Goal: Task Accomplishment & Management: Manage account settings

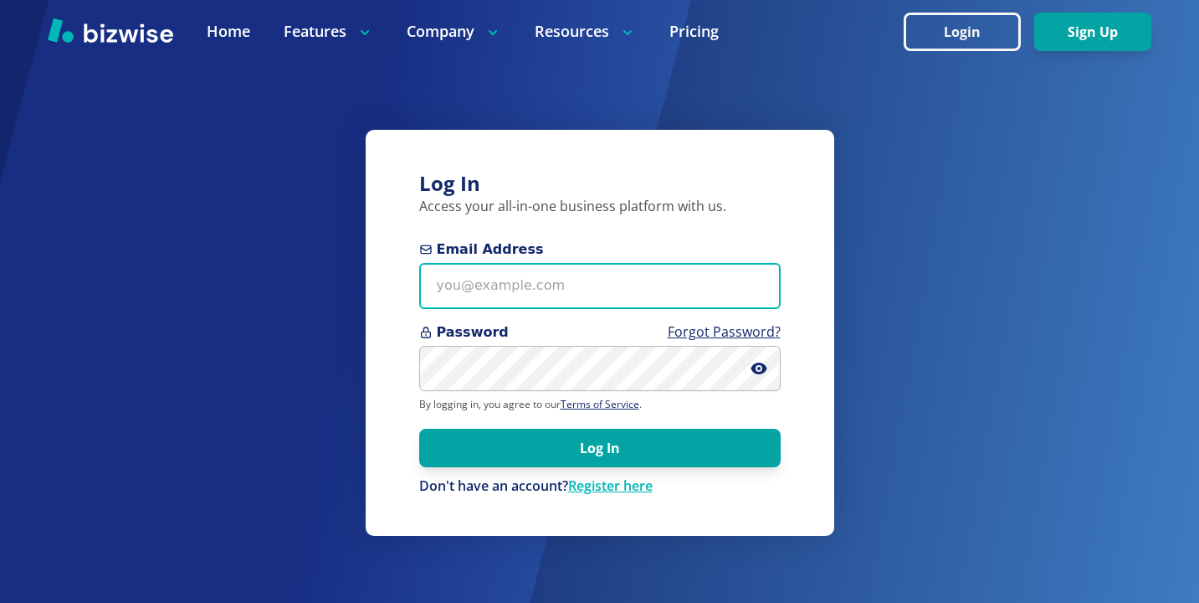
click at [552, 297] on input "Email Address" at bounding box center [600, 286] width 362 height 46
paste input "[PERSON_NAME][EMAIL_ADDRESS][DOMAIN_NAME]"
type input "[PERSON_NAME][EMAIL_ADDRESS][DOMAIN_NAME]"
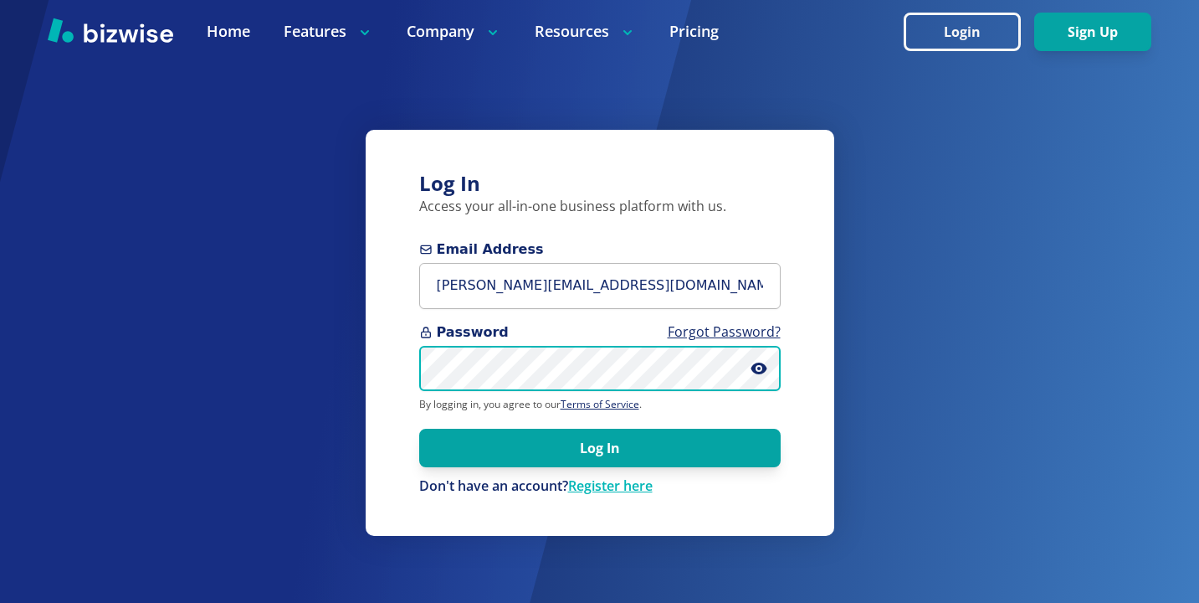
click at [419, 428] on button "Log In" at bounding box center [600, 447] width 362 height 38
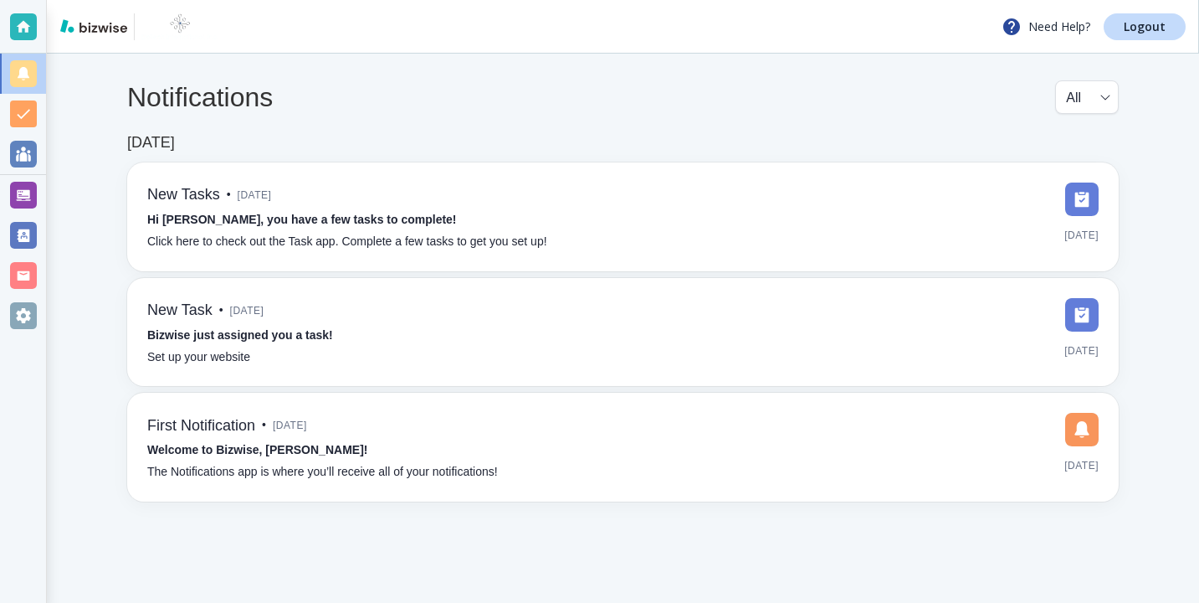
click at [39, 208] on div at bounding box center [23, 195] width 46 height 40
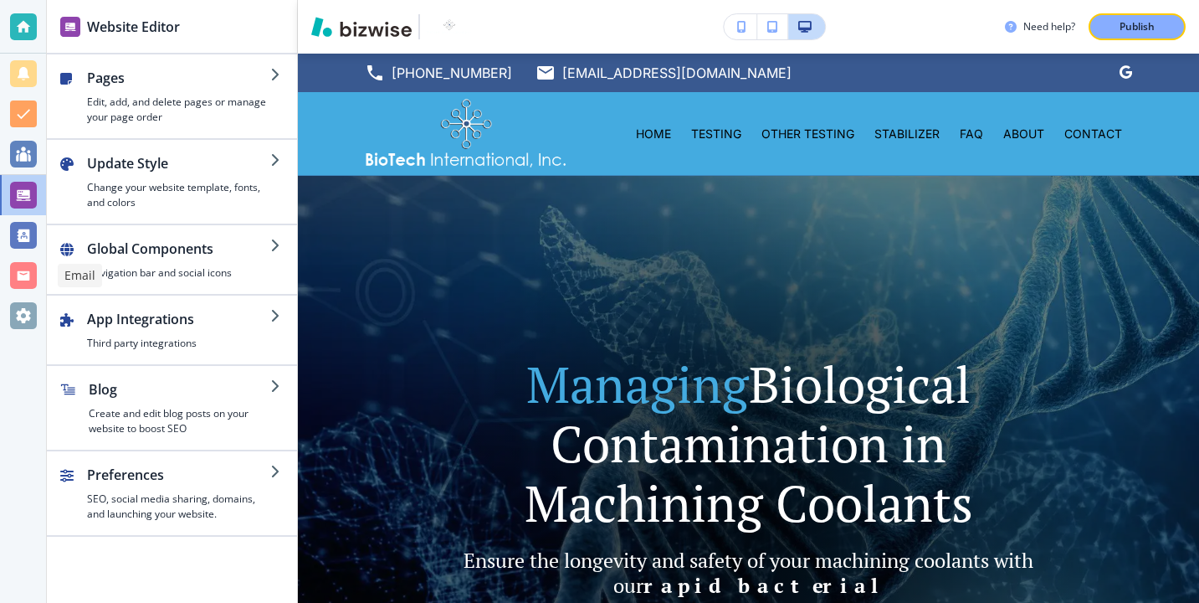
click at [23, 280] on div at bounding box center [23, 275] width 27 height 27
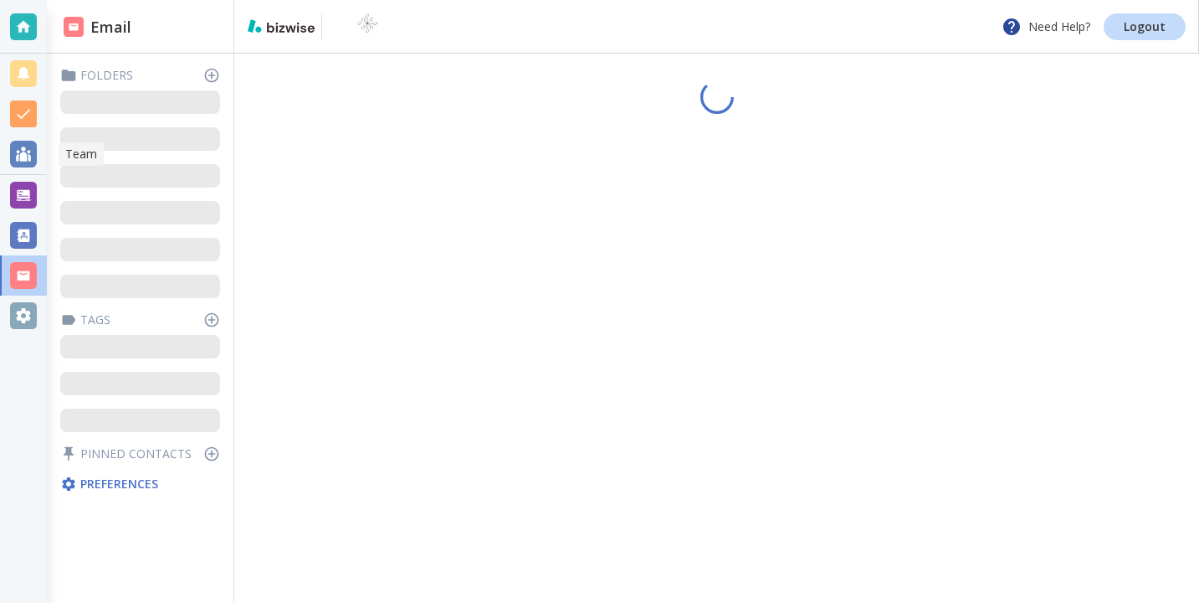
click at [24, 164] on div at bounding box center [23, 154] width 27 height 27
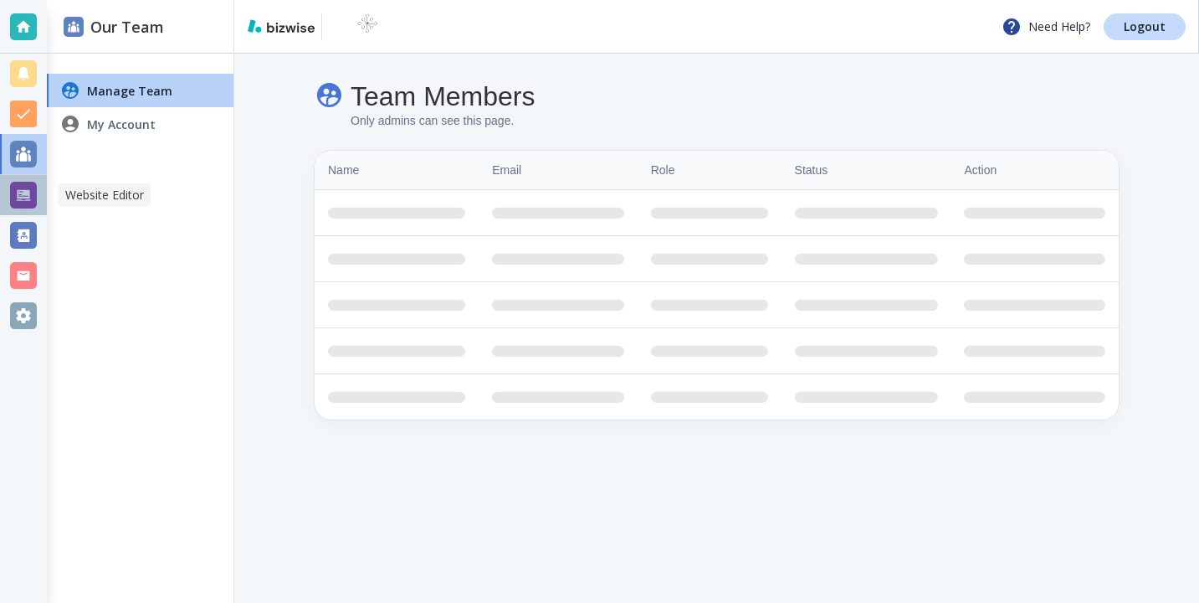
click at [24, 193] on div at bounding box center [23, 195] width 27 height 27
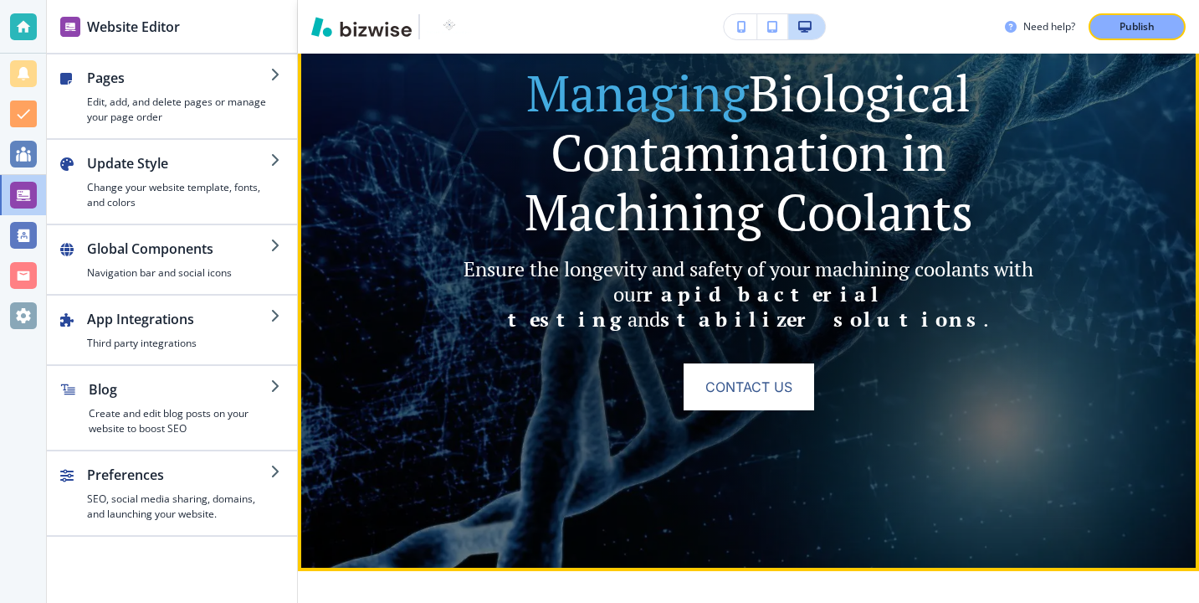
scroll to position [221, 0]
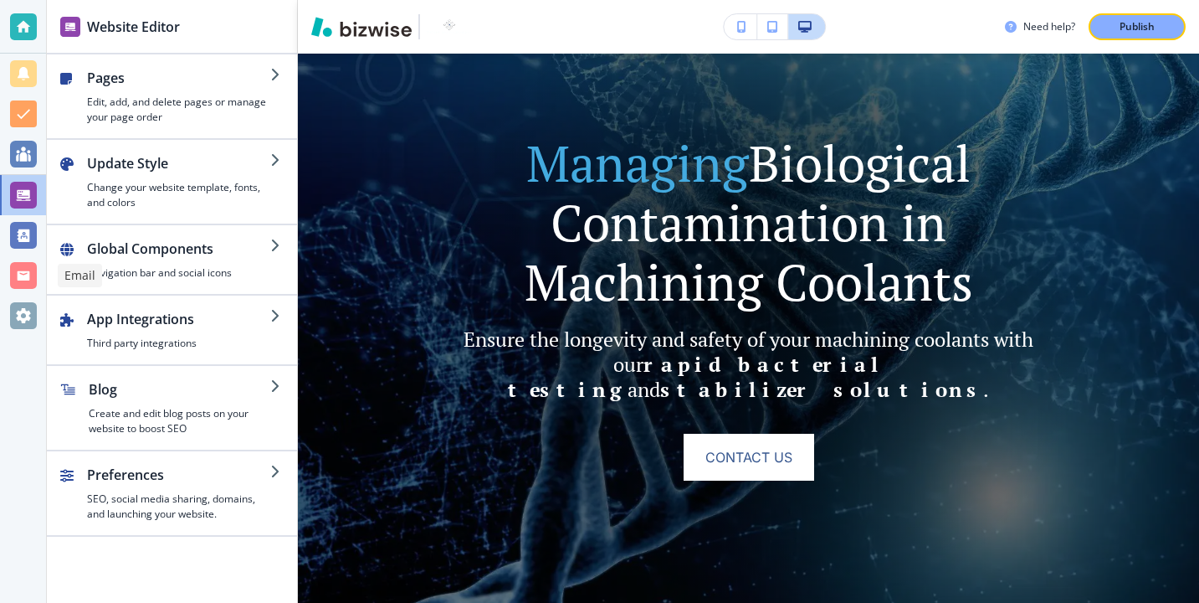
click at [37, 267] on div at bounding box center [23, 275] width 46 height 40
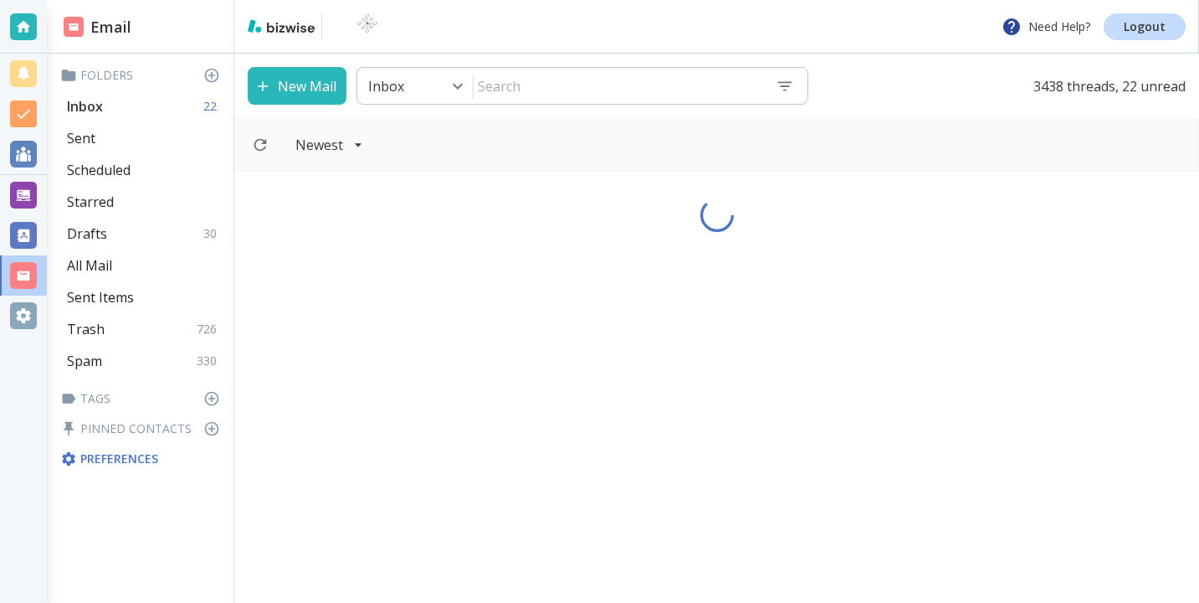
click at [170, 121] on div "Inbox 22" at bounding box center [143, 106] width 167 height 32
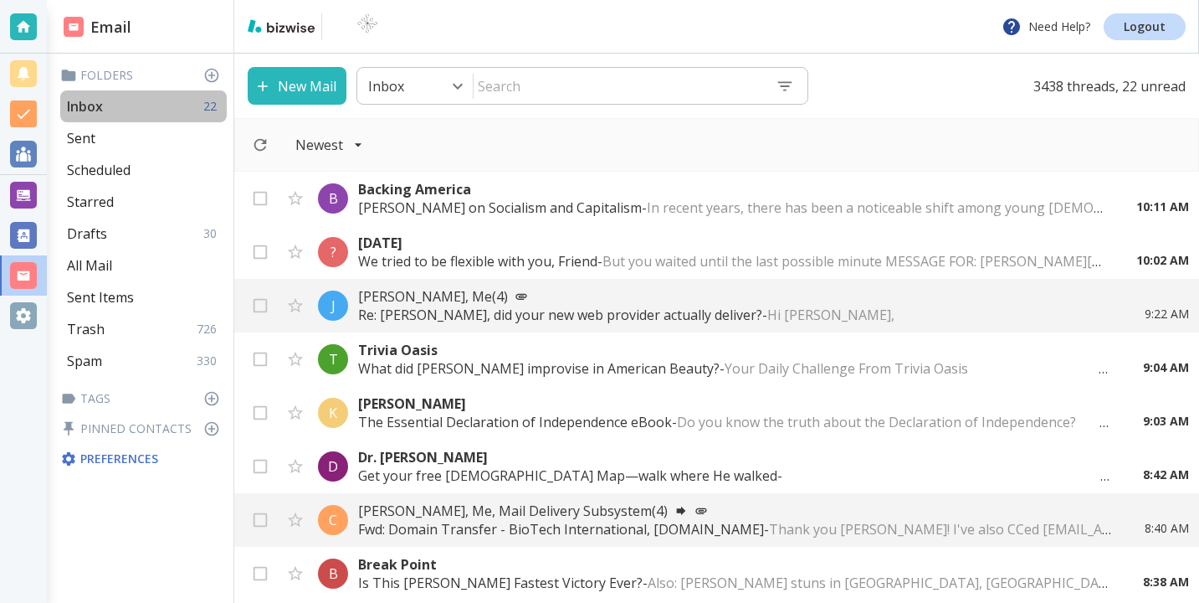
click at [165, 113] on div "Inbox 22" at bounding box center [143, 106] width 167 height 32
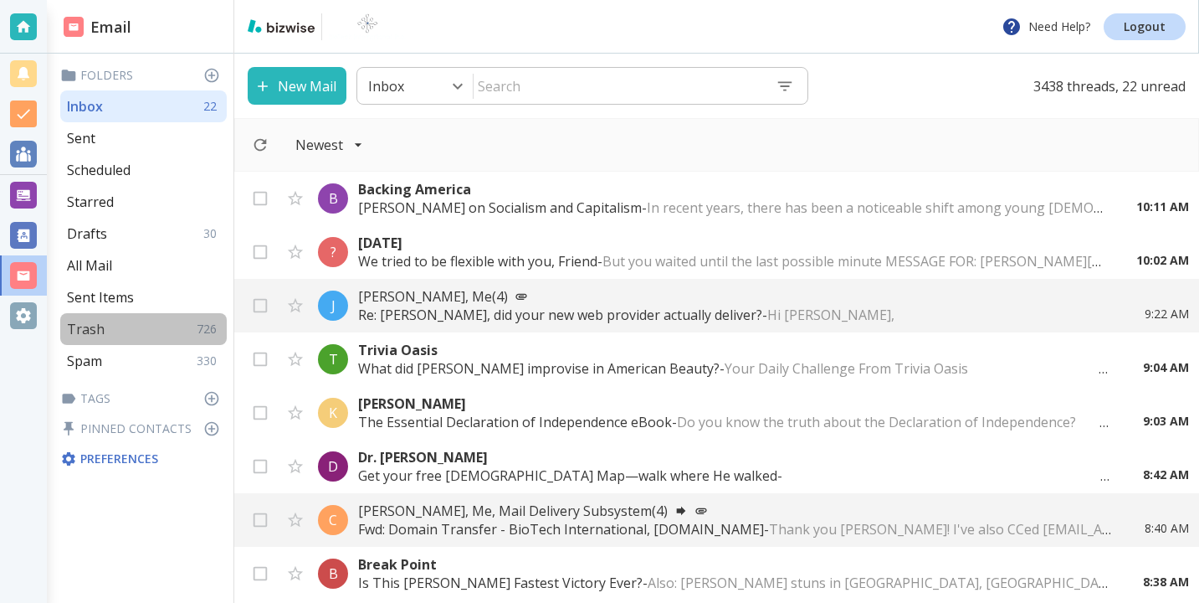
click at [127, 322] on div "Trash 726" at bounding box center [143, 329] width 167 height 32
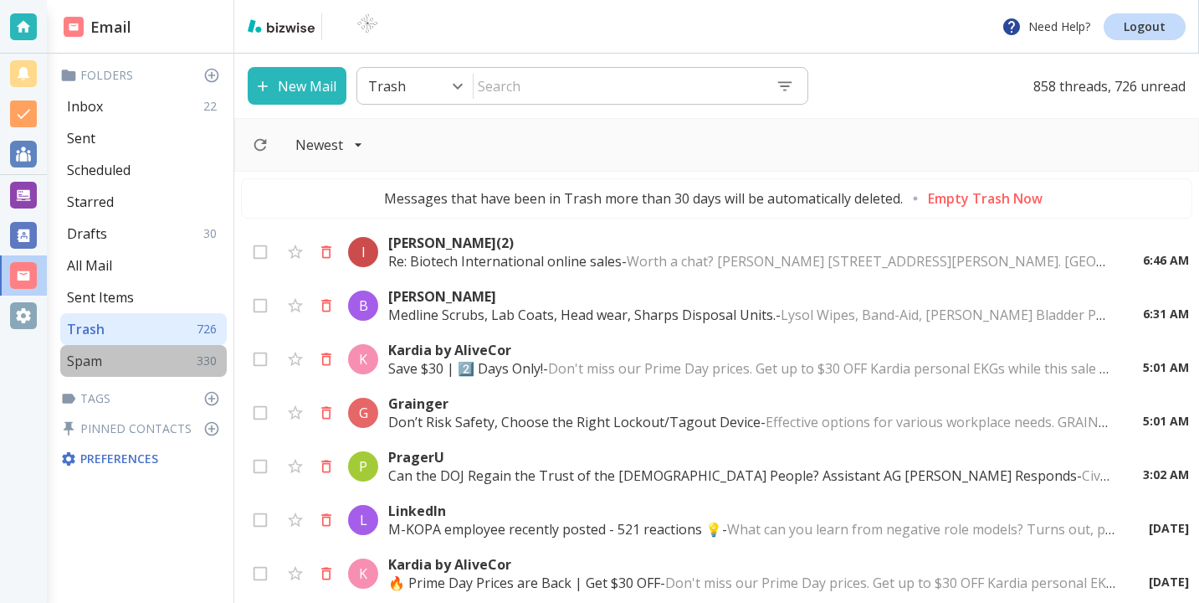
click at [145, 349] on div "Spam 330" at bounding box center [143, 361] width 167 height 32
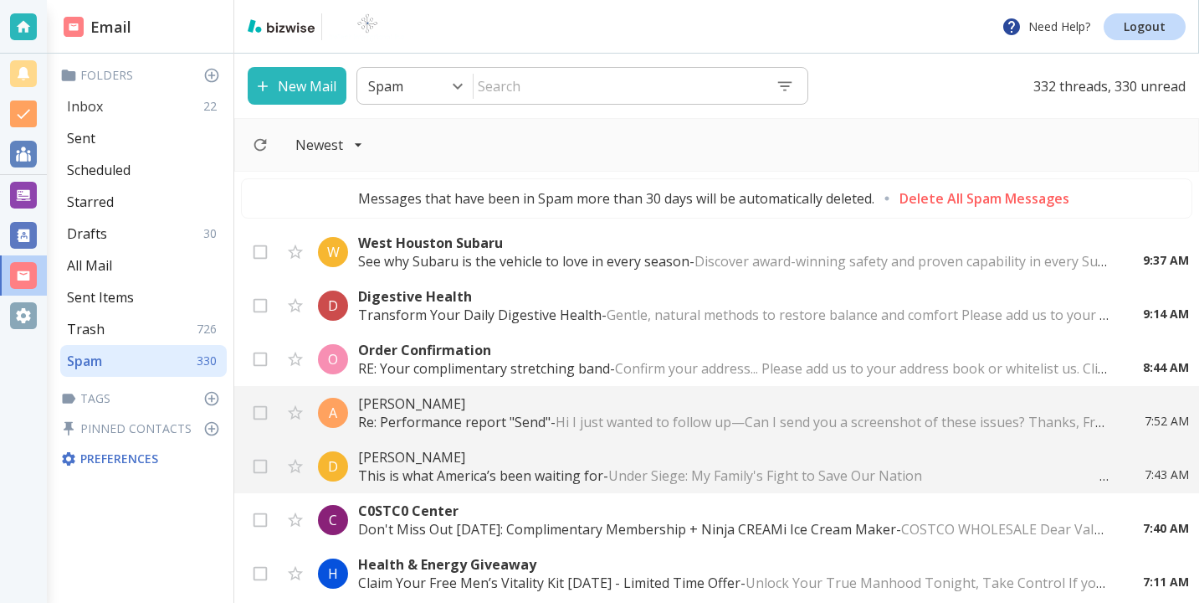
click at [142, 101] on div "Inbox 22" at bounding box center [143, 106] width 167 height 32
type input "0"
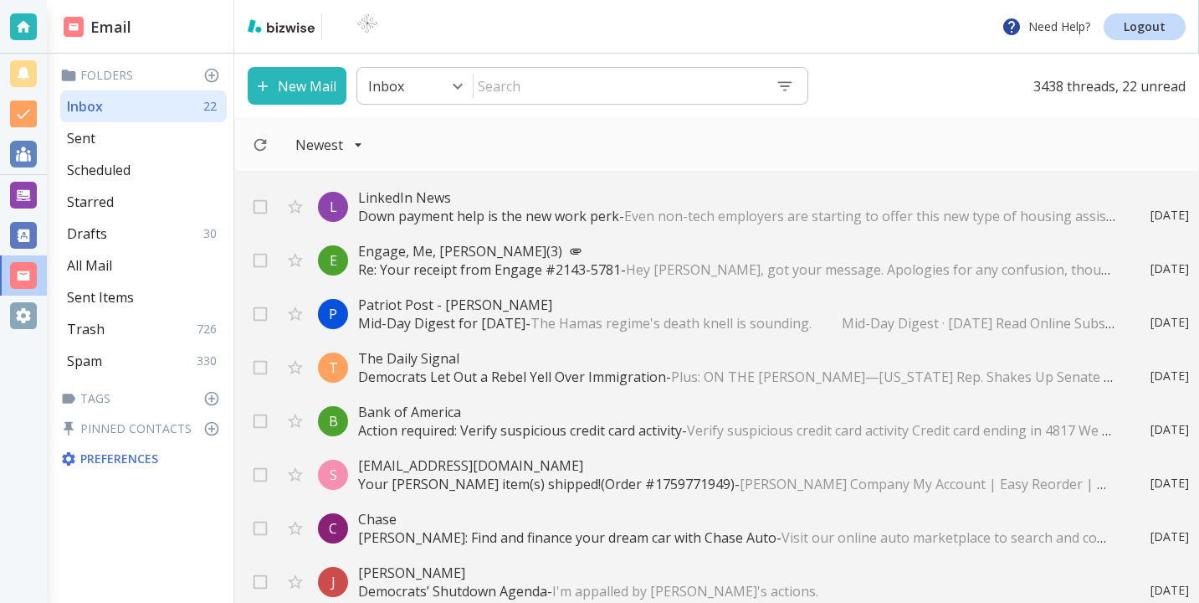
scroll to position [953, 0]
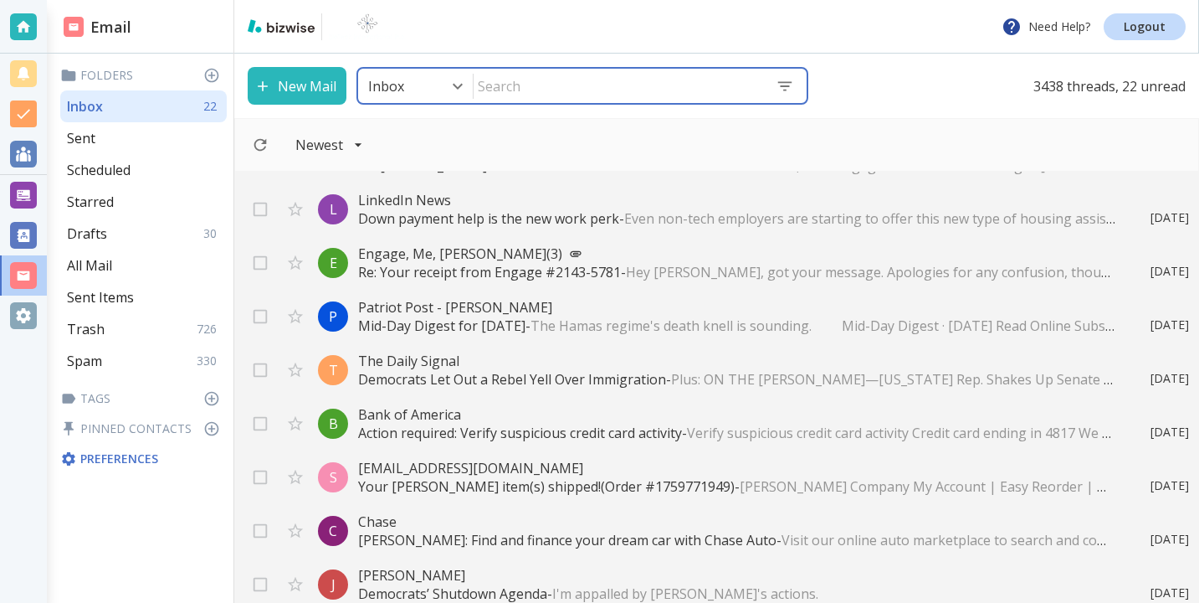
click at [539, 88] on input "text" at bounding box center [618, 86] width 289 height 32
type input "google"
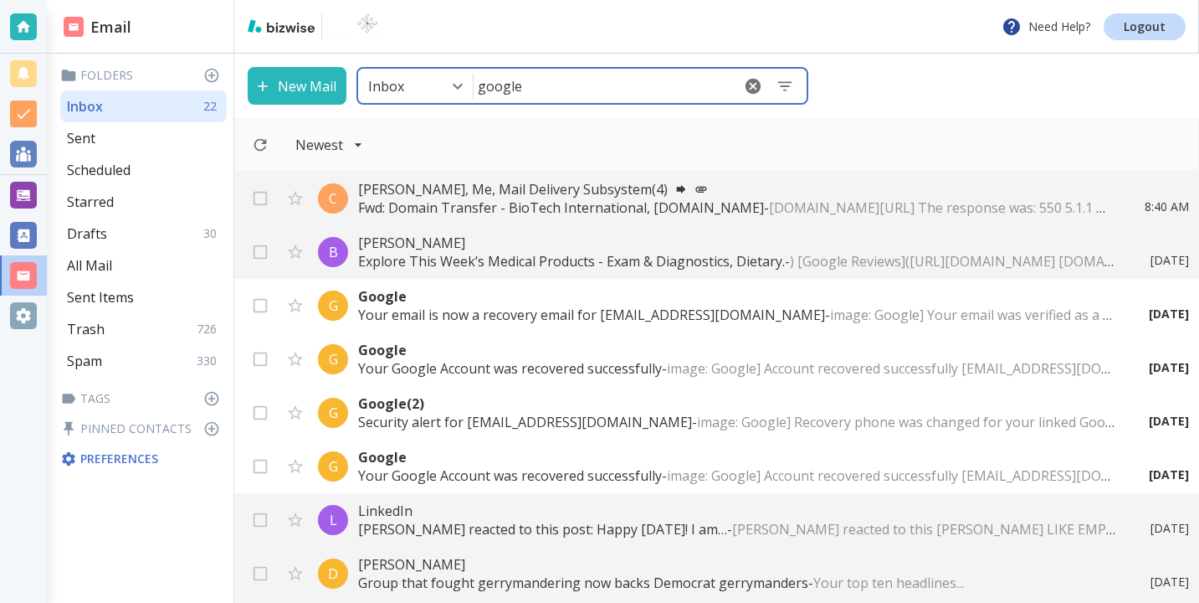
click at [475, 328] on div "G Google Your email is now a recovery email for [EMAIL_ADDRESS][DOMAIN_NAME] - …" at bounding box center [716, 306] width 965 height 54
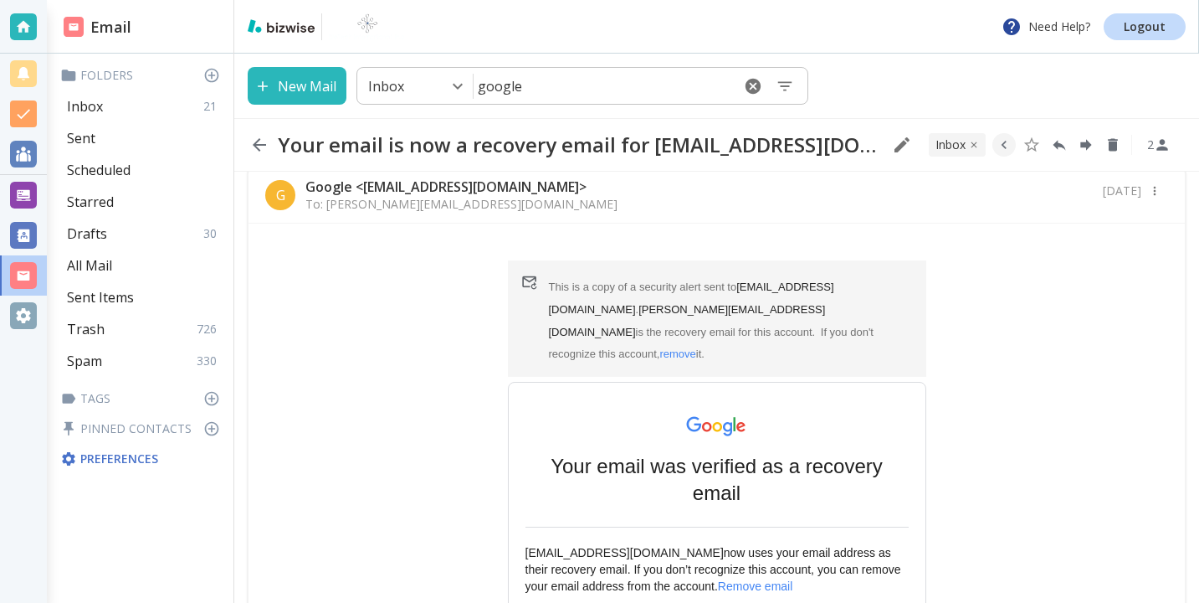
scroll to position [8, 0]
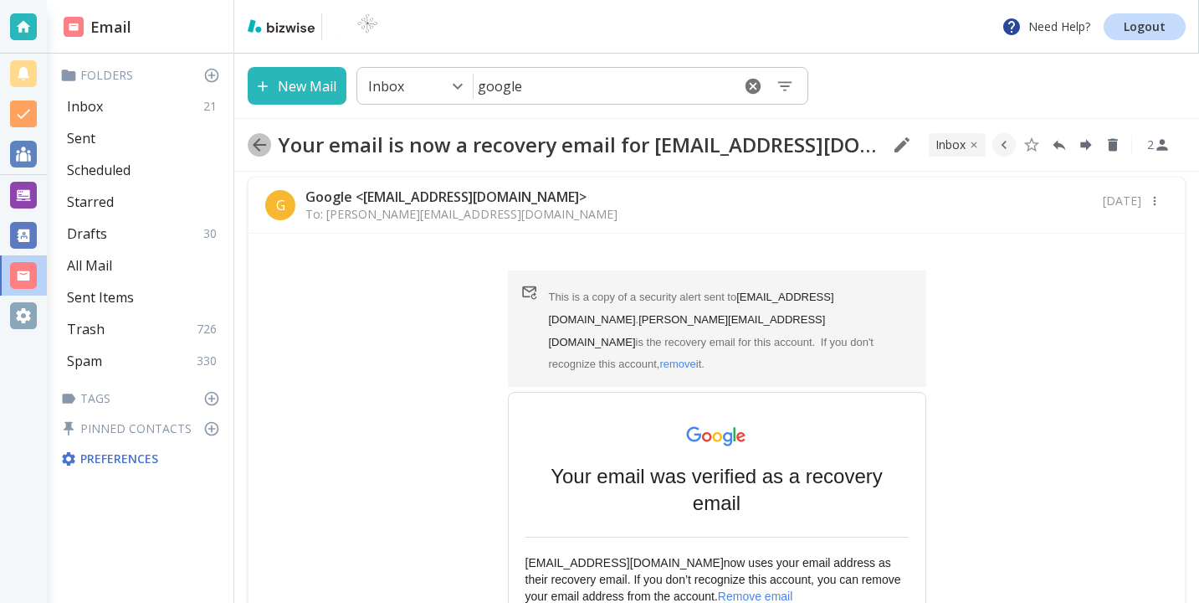
click at [270, 145] on button "button" at bounding box center [259, 144] width 23 height 23
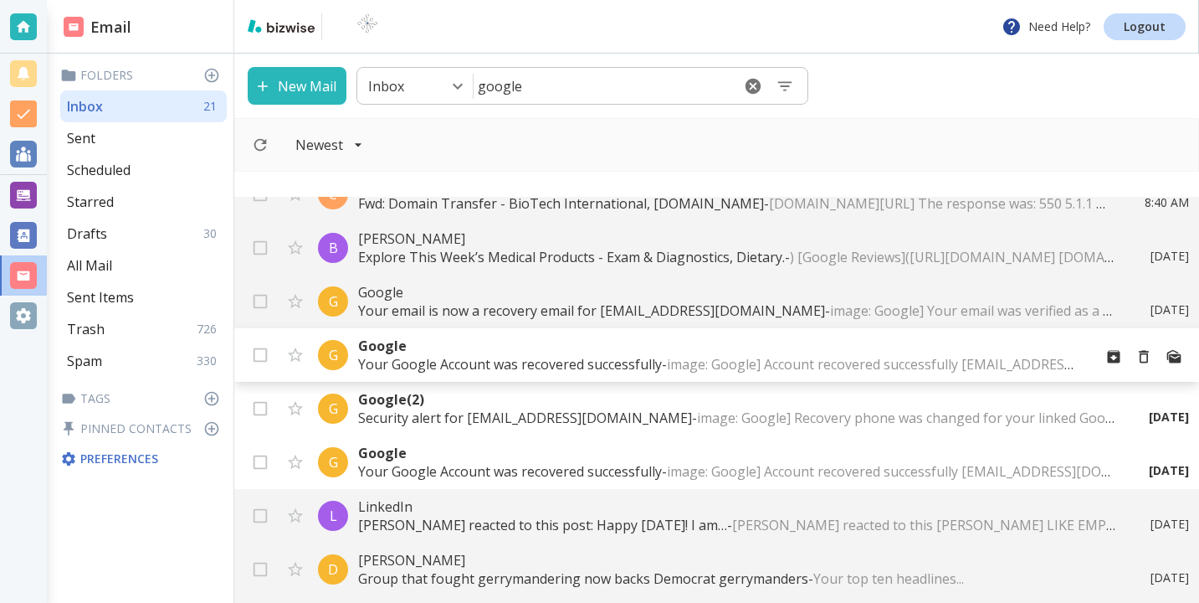
scroll to position [91, 0]
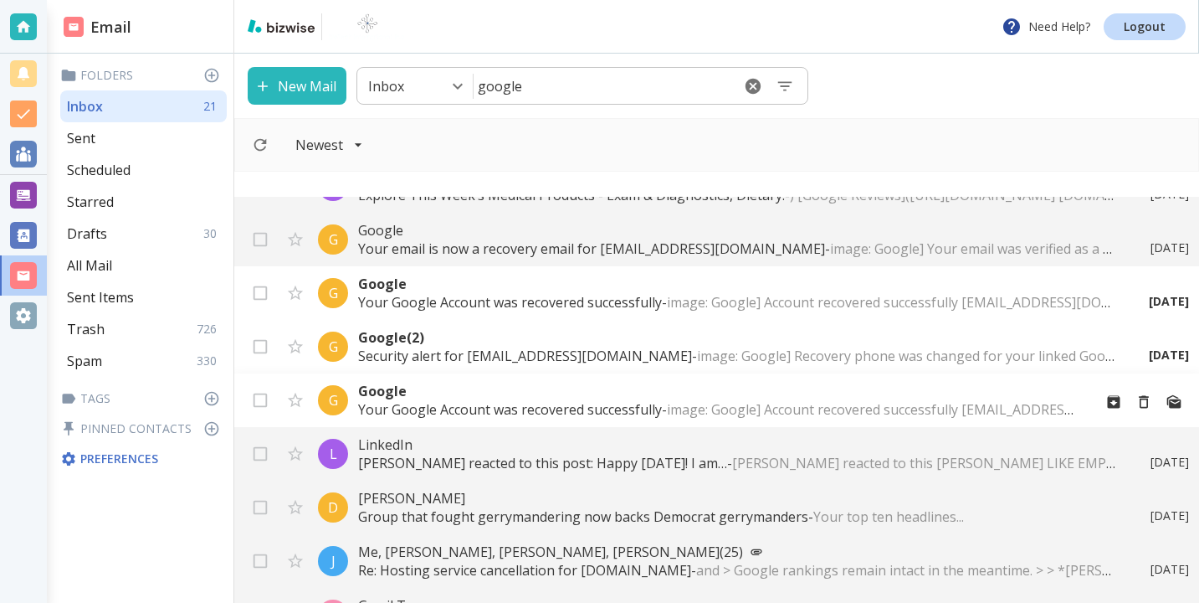
click at [555, 388] on p "Google" at bounding box center [718, 391] width 721 height 18
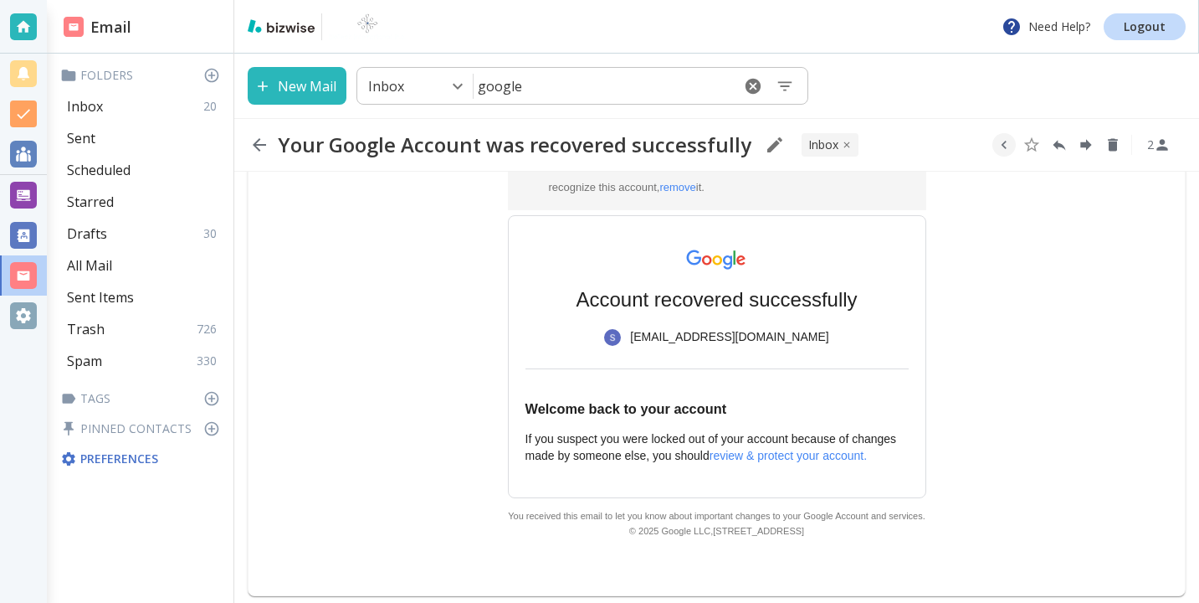
scroll to position [213, 0]
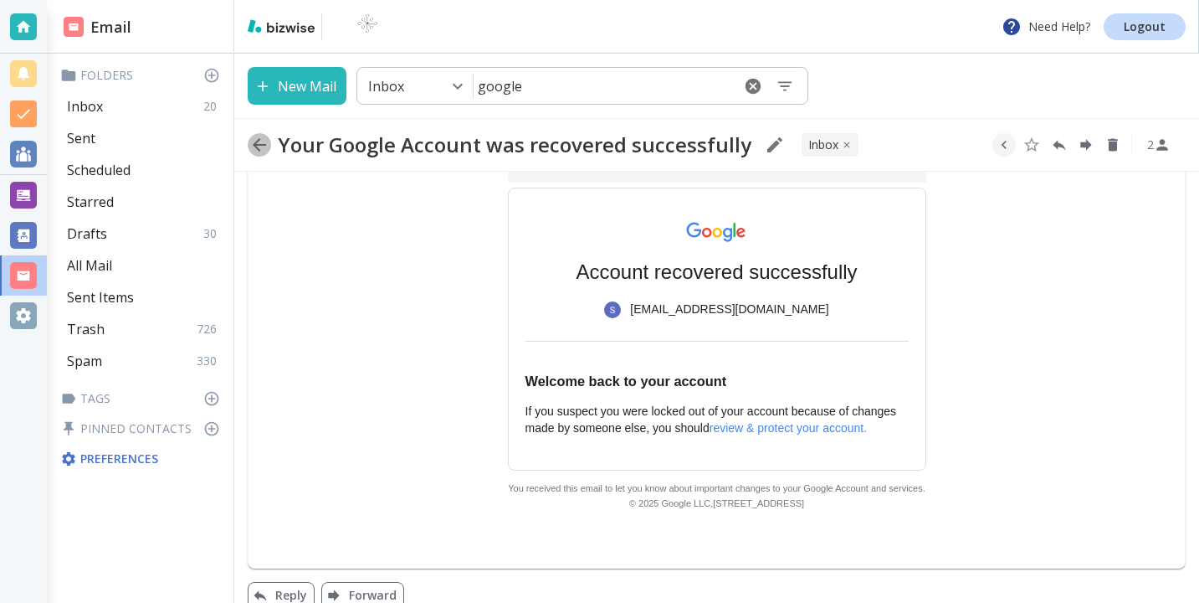
click at [264, 152] on icon "button" at bounding box center [259, 145] width 20 height 20
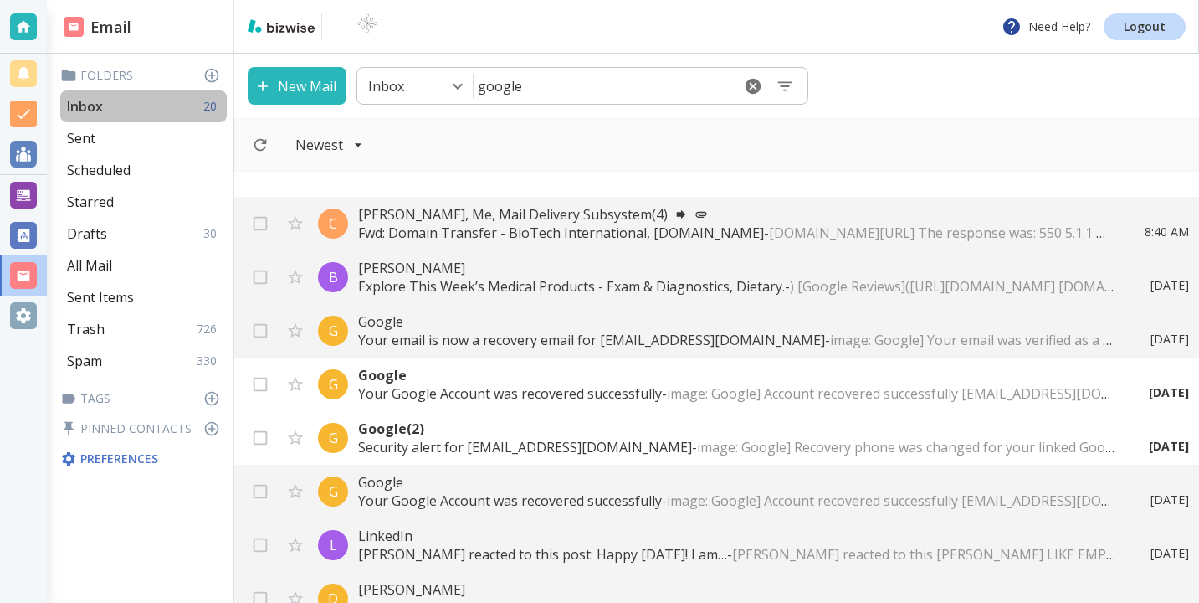
click at [209, 114] on p "20" at bounding box center [213, 106] width 20 height 17
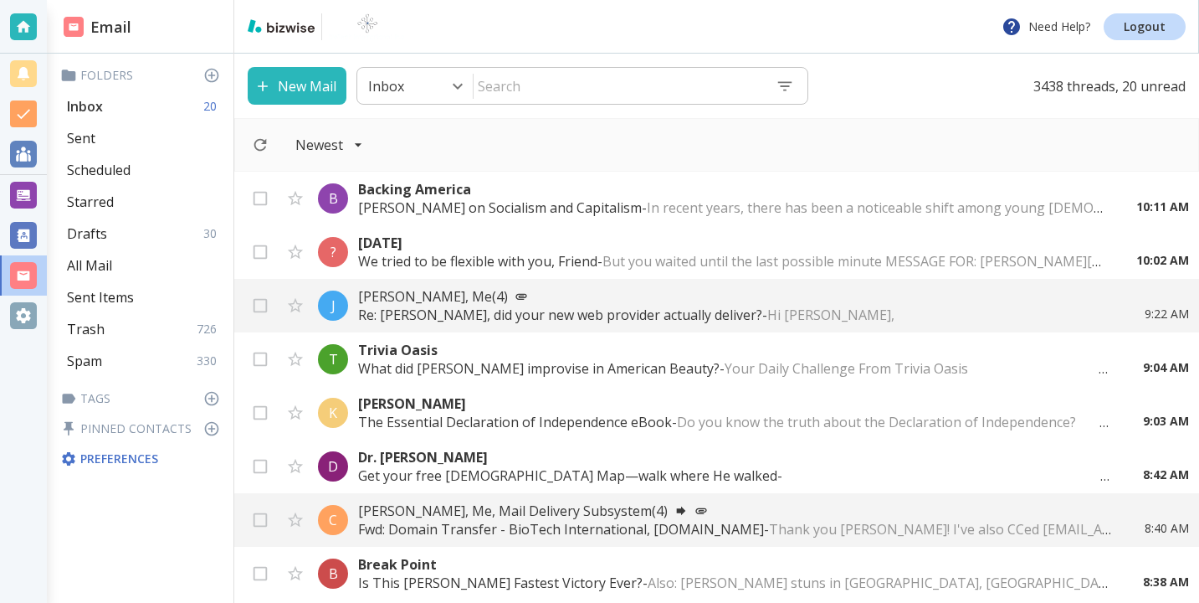
click at [215, 105] on p "20" at bounding box center [213, 106] width 20 height 17
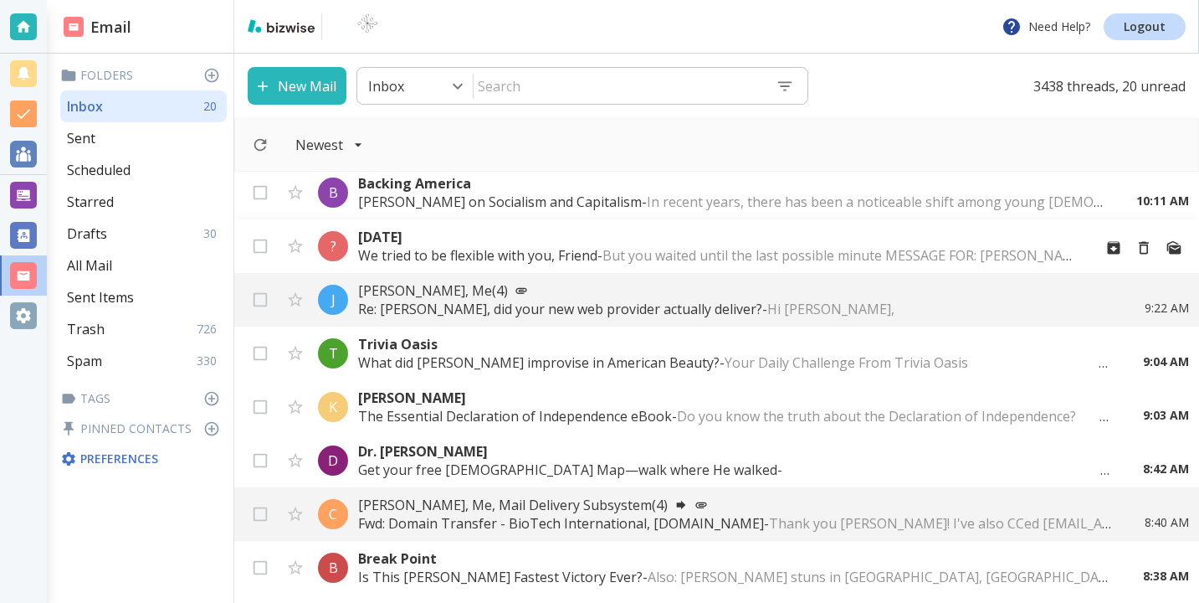
scroll to position [7, 0]
click at [447, 247] on p "We tried to be flexible with you, Friend - But you waited until the last possib…" at bounding box center [718, 254] width 721 height 18
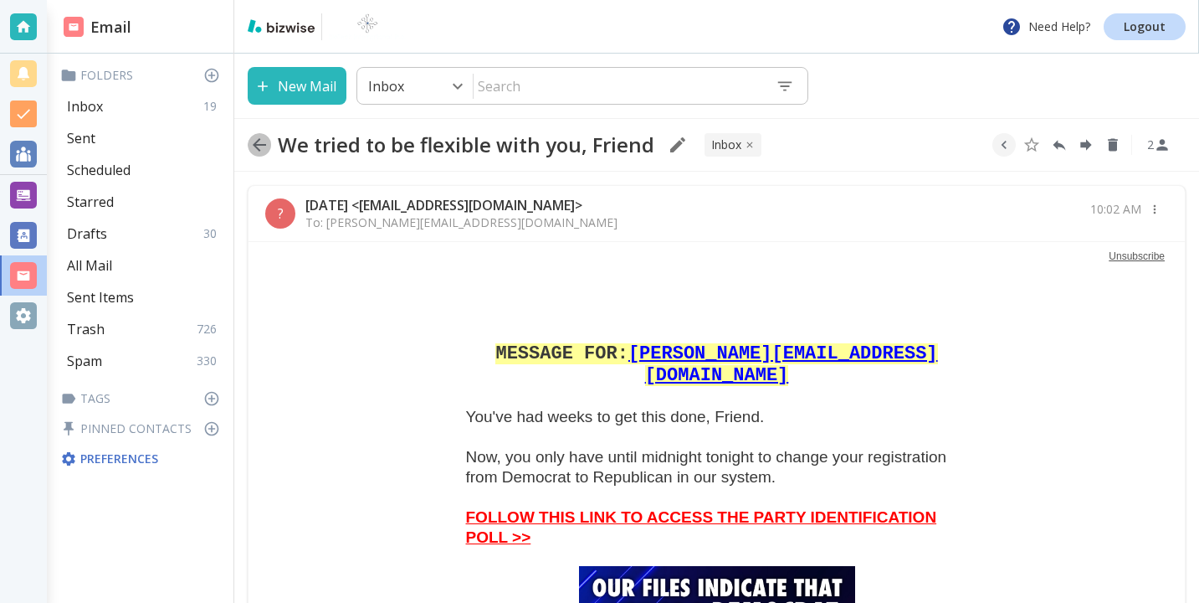
click at [259, 133] on button "button" at bounding box center [259, 144] width 23 height 23
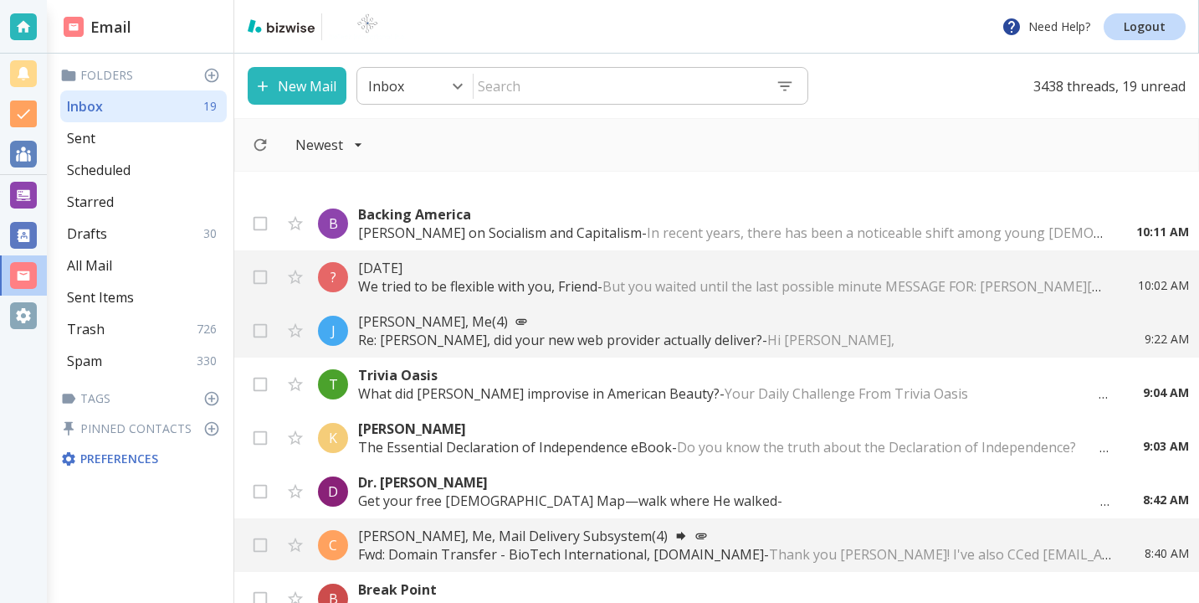
scroll to position [7, 0]
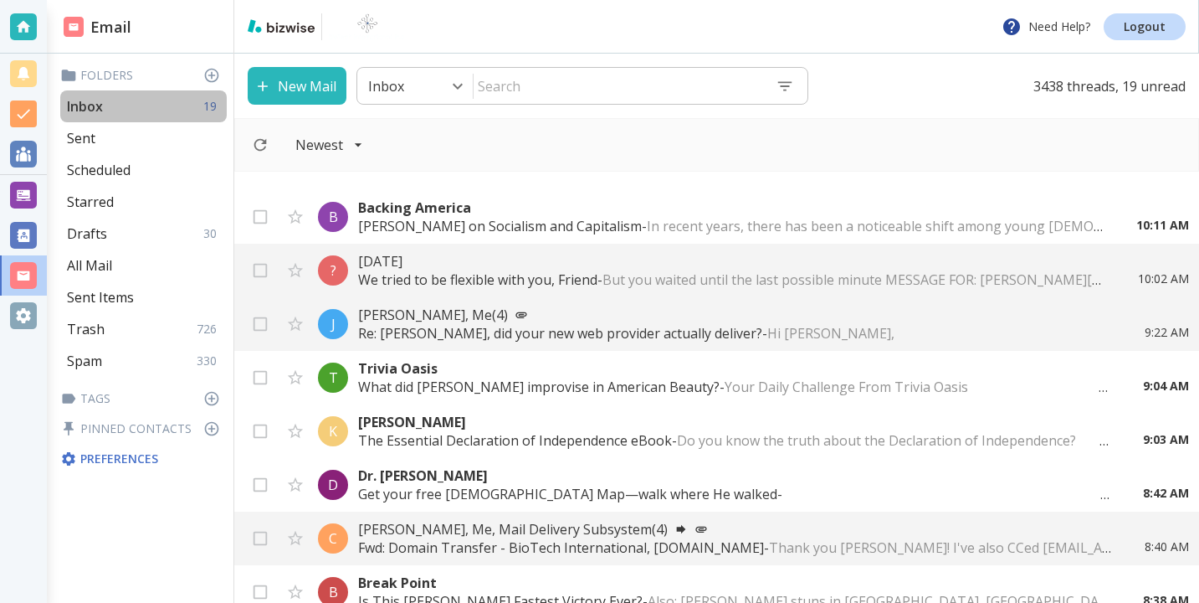
click at [192, 115] on div "Inbox 19" at bounding box center [143, 106] width 167 height 32
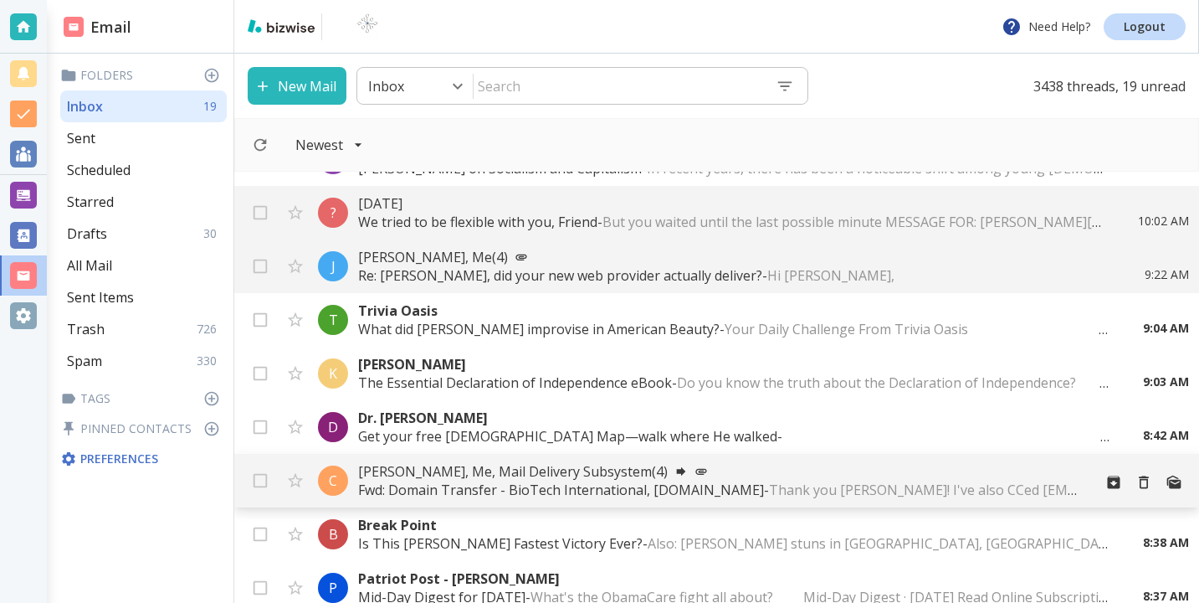
scroll to position [0, 0]
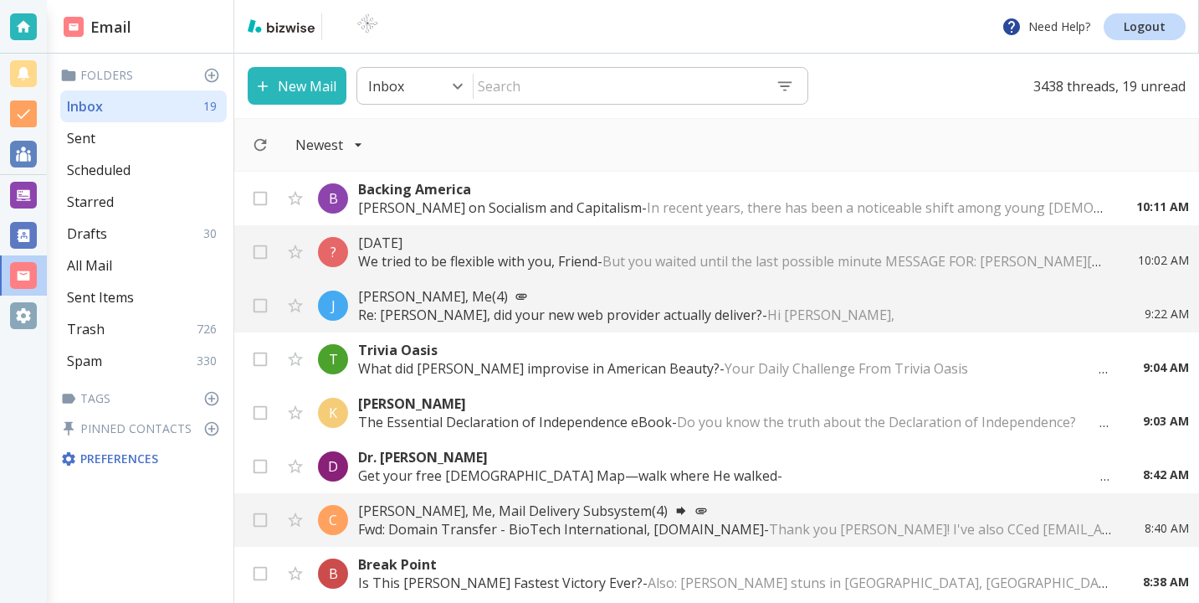
click at [385, 0] on body "Need Help? Logout Email Folders Inbox 19 Sent Scheduled Starred Drafts 30 All M…" at bounding box center [599, 0] width 1199 height 0
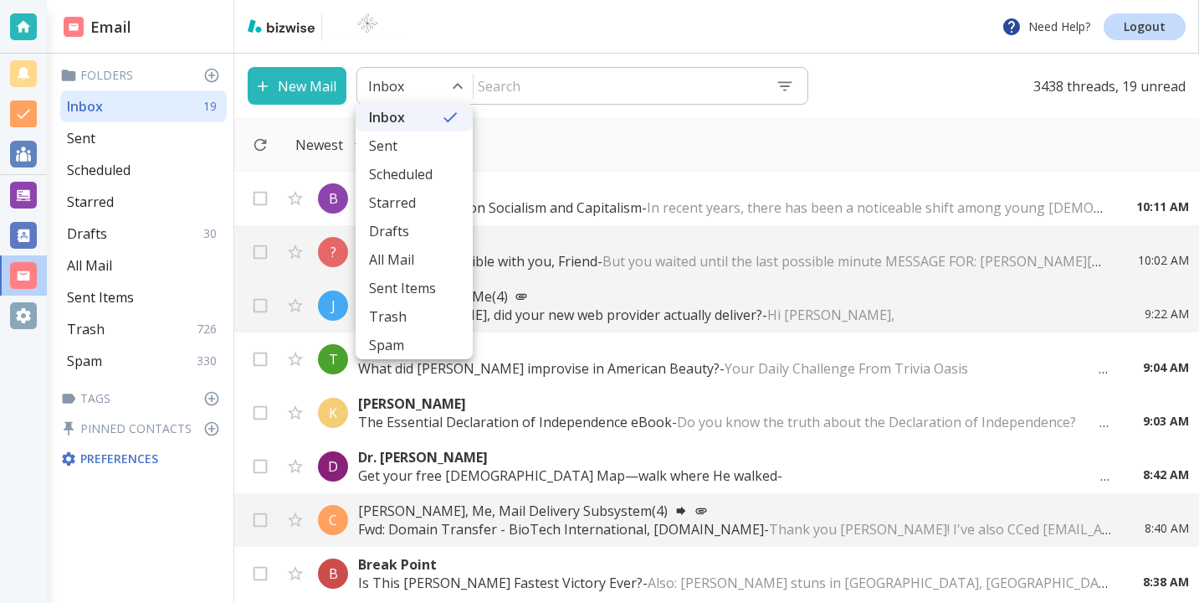
click at [385, 80] on div at bounding box center [599, 301] width 1199 height 603
